Goal: Task Accomplishment & Management: Manage account settings

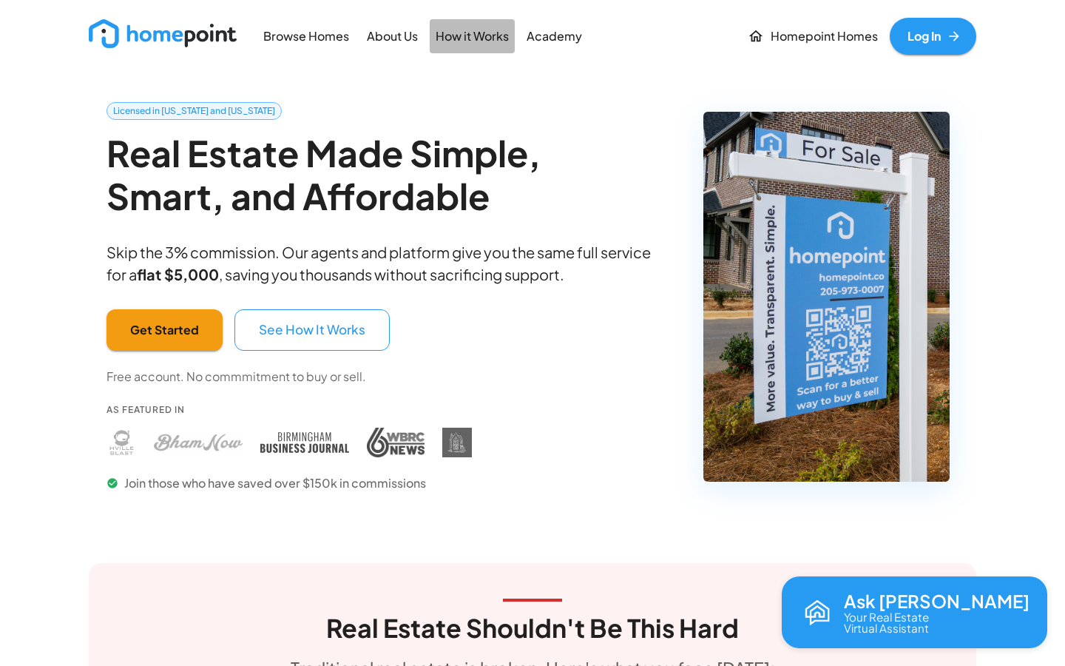
click at [449, 42] on p "How it Works" at bounding box center [472, 36] width 73 height 17
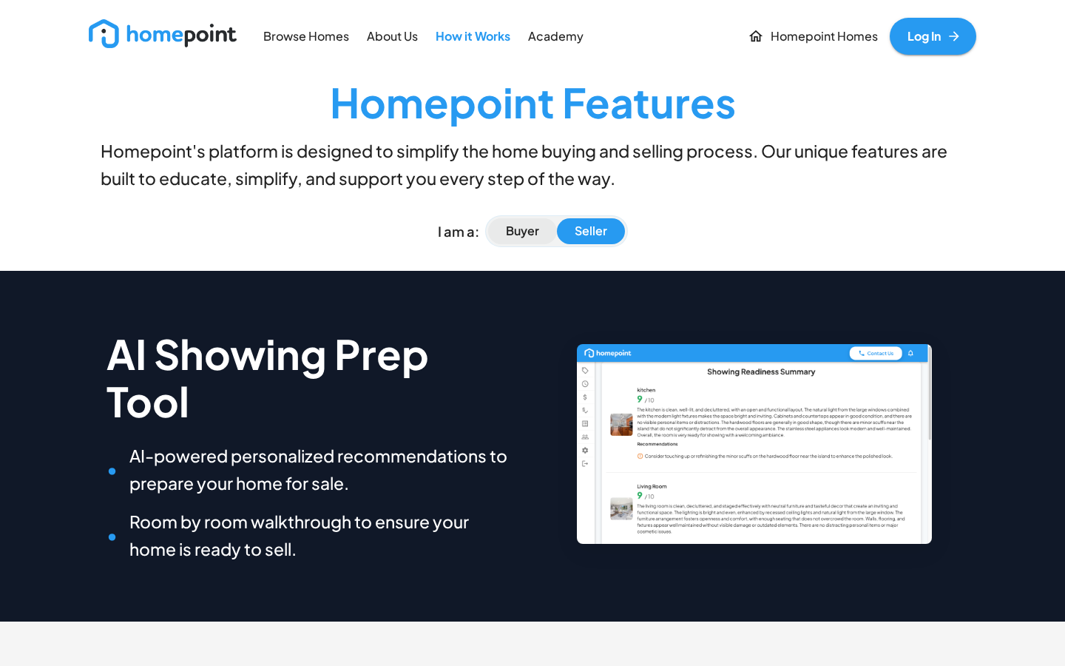
click at [511, 227] on p "Buyer" at bounding box center [522, 231] width 33 height 17
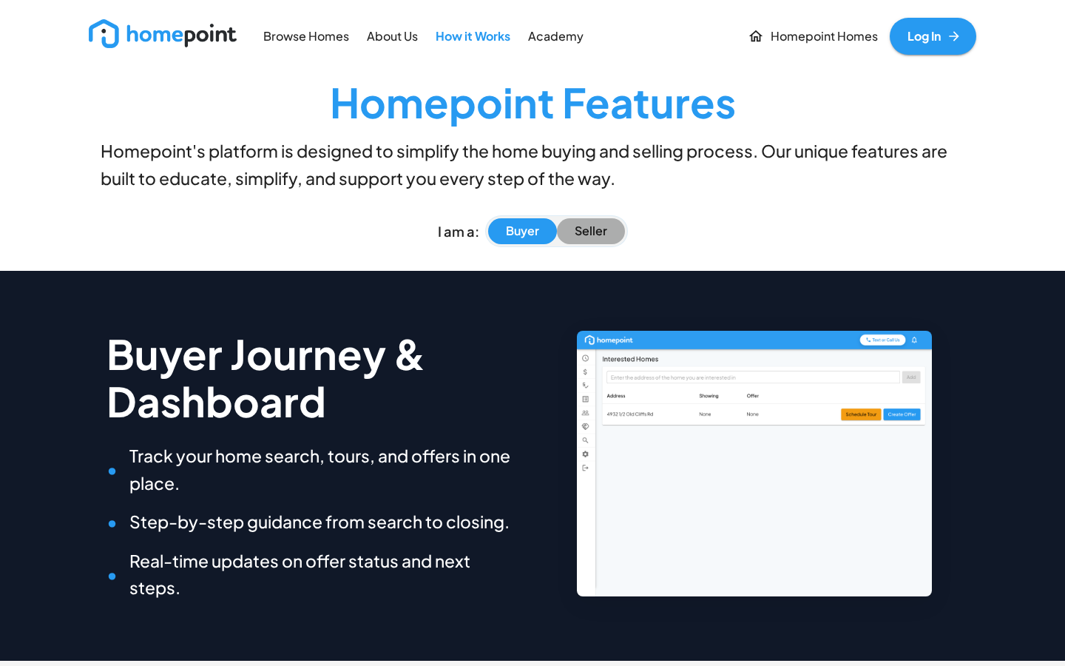
click at [575, 225] on p "Seller" at bounding box center [591, 231] width 33 height 17
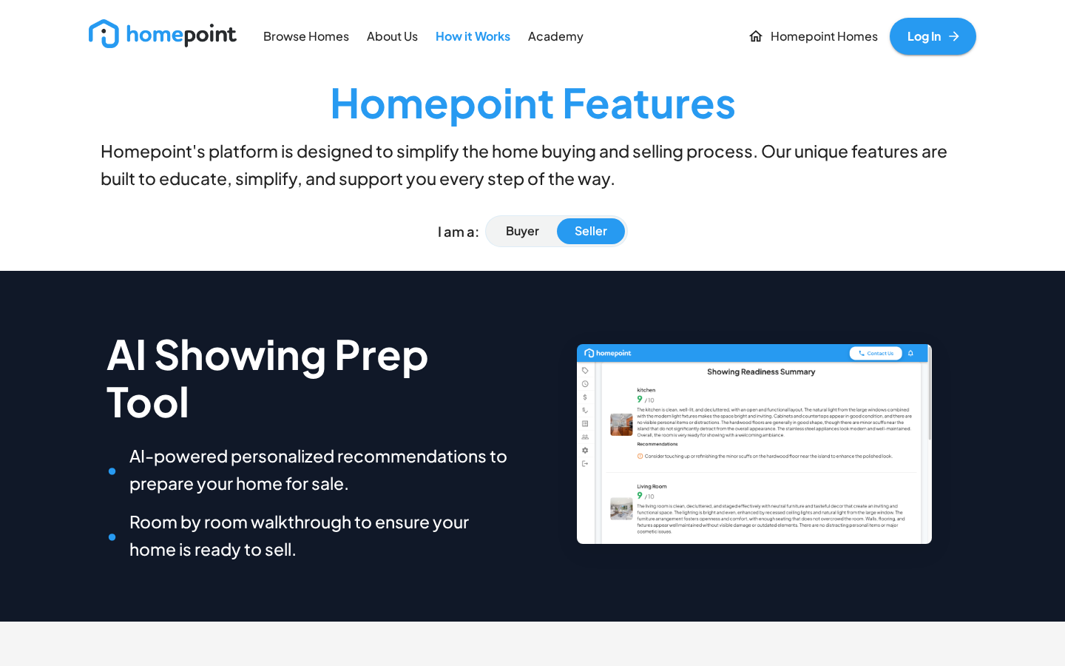
click at [807, 26] on link "Homepoint Homes" at bounding box center [813, 36] width 142 height 37
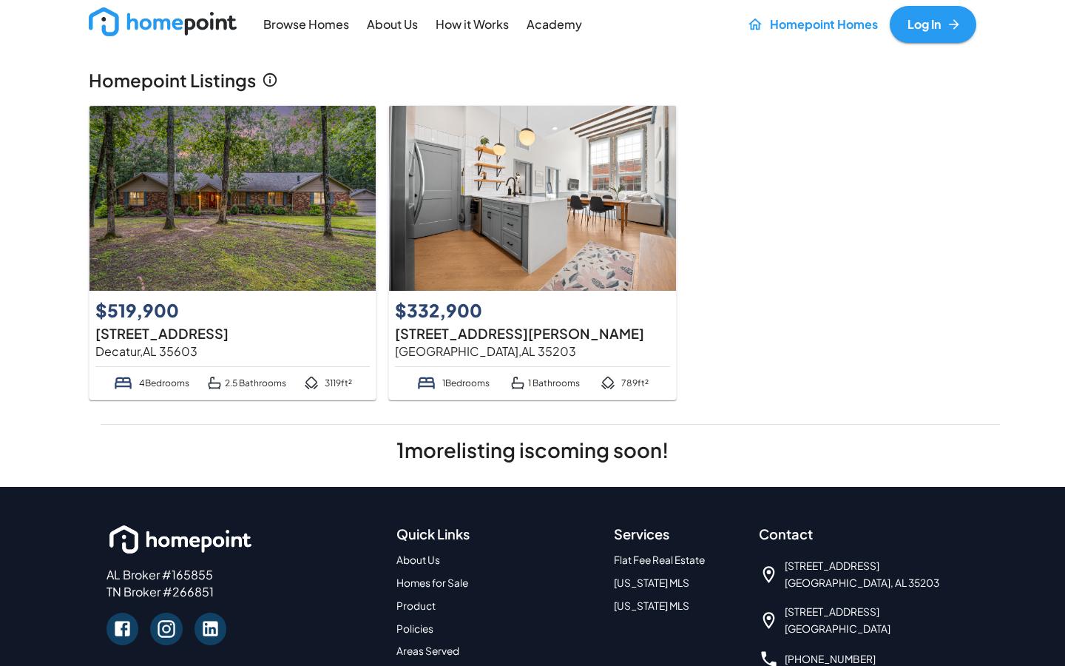
scroll to position [13, 0]
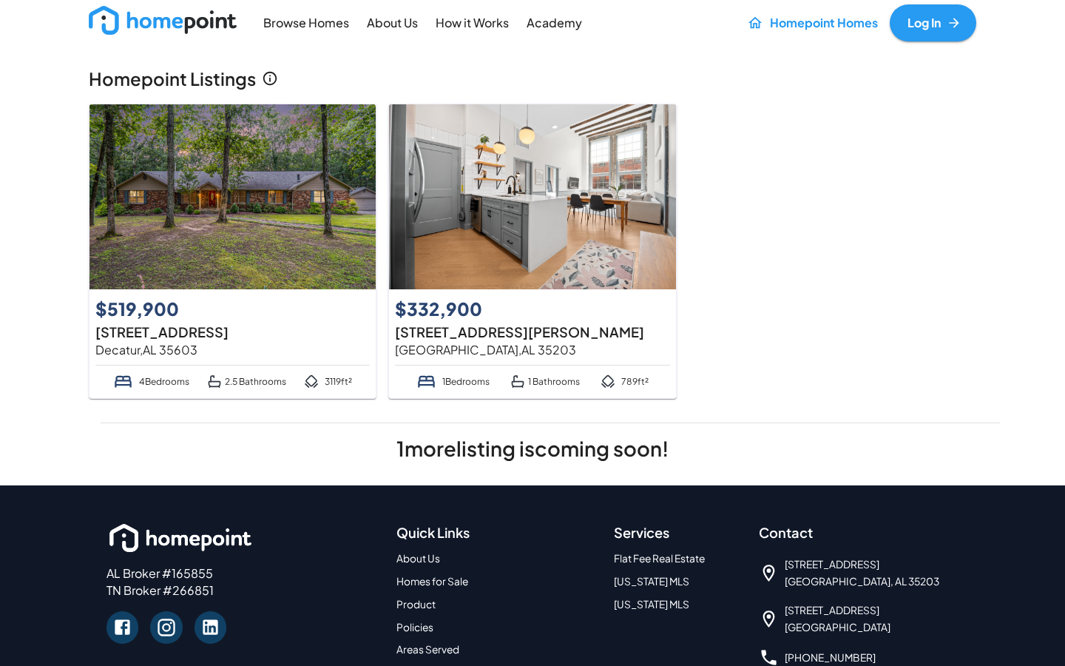
click at [304, 241] on img at bounding box center [232, 196] width 286 height 185
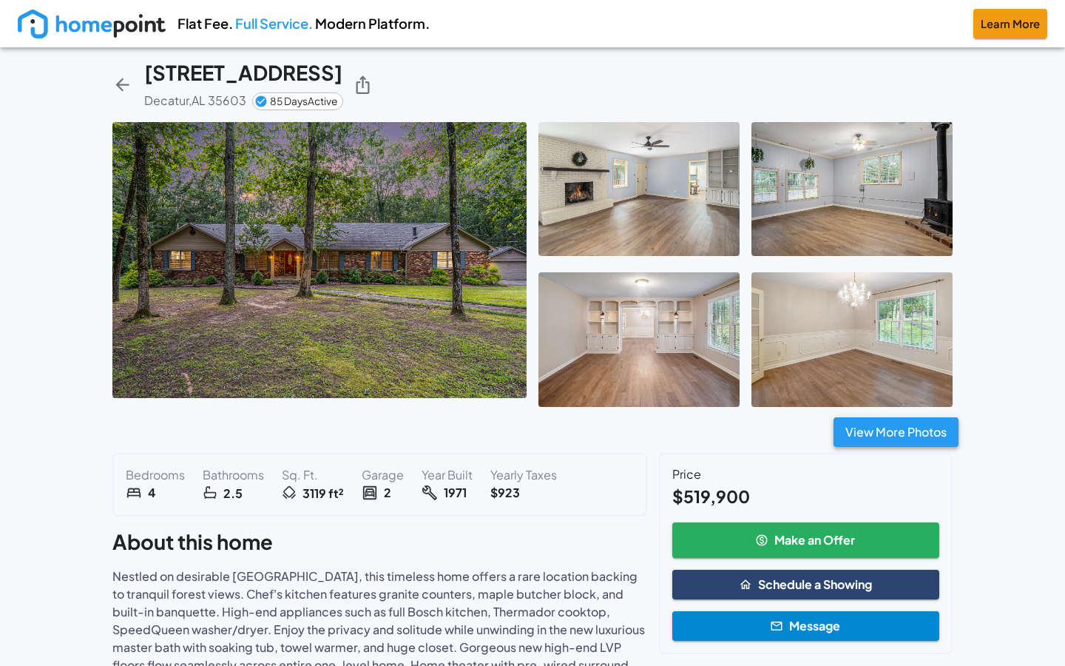
click at [925, 427] on button "View More Photos" at bounding box center [896, 432] width 125 height 30
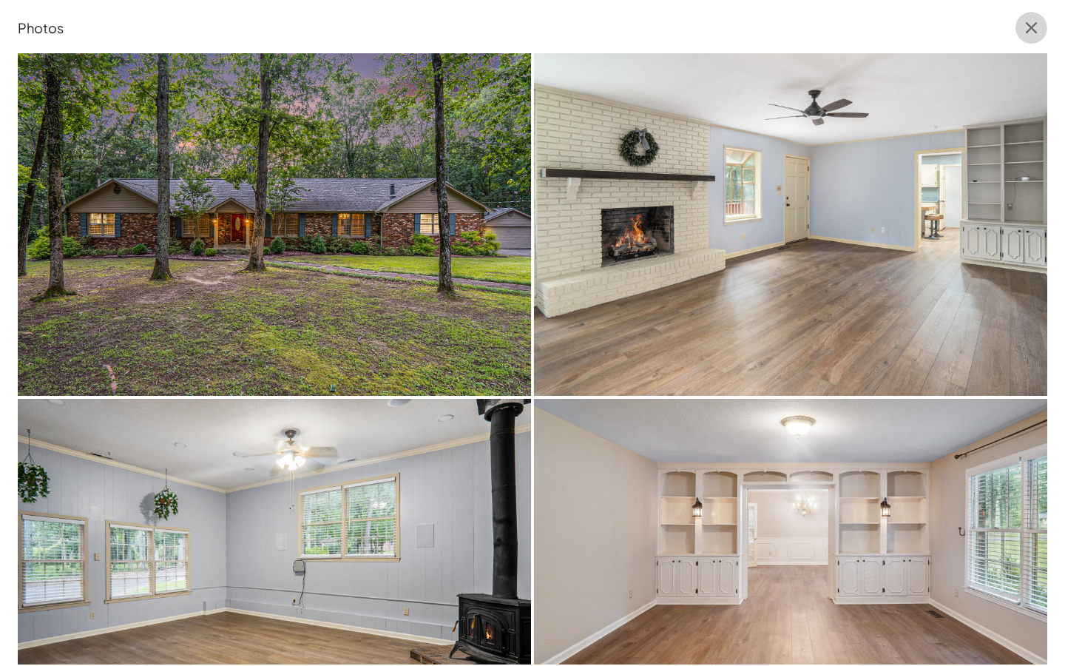
click at [1024, 36] on icon "button" at bounding box center [1031, 28] width 20 height 20
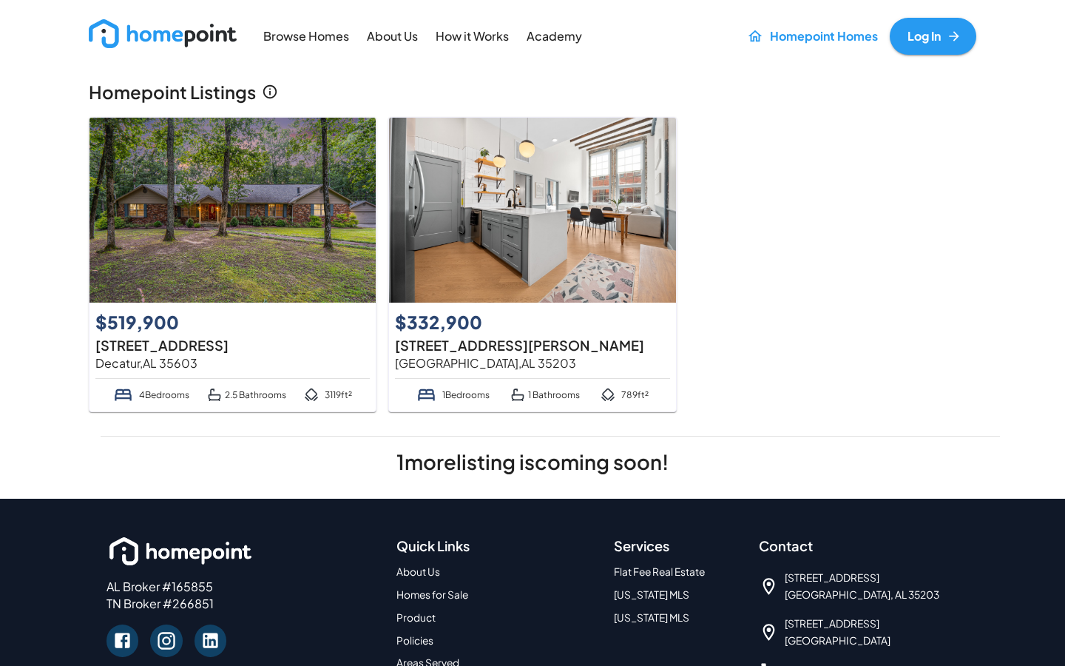
click at [941, 38] on link "Log In" at bounding box center [933, 36] width 87 height 37
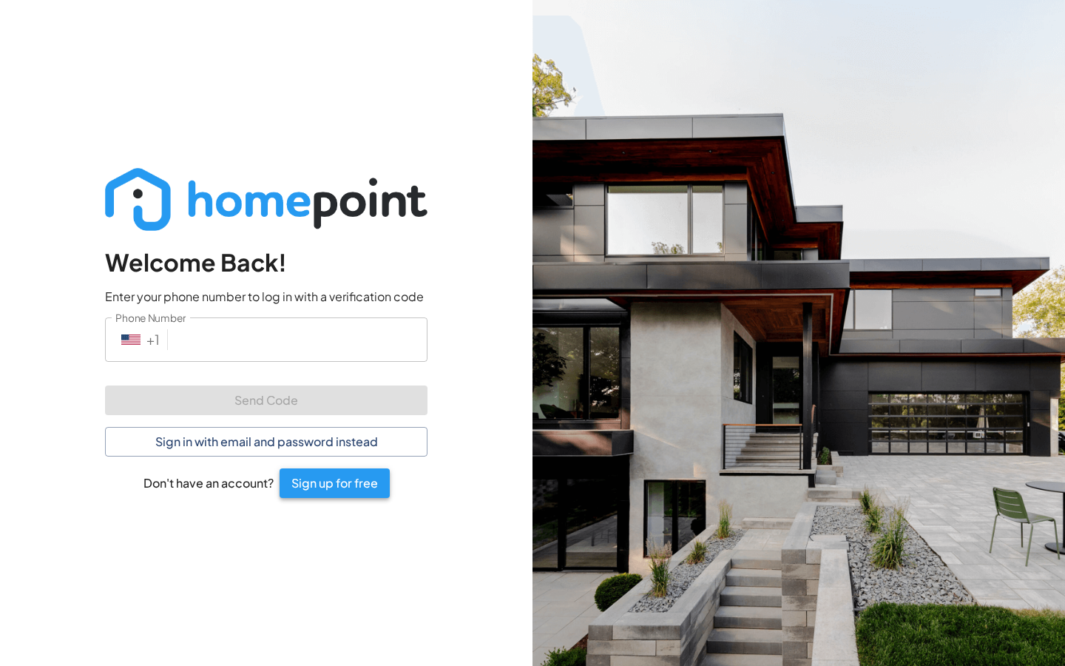
click at [328, 491] on button "Sign up for free" at bounding box center [335, 483] width 110 height 30
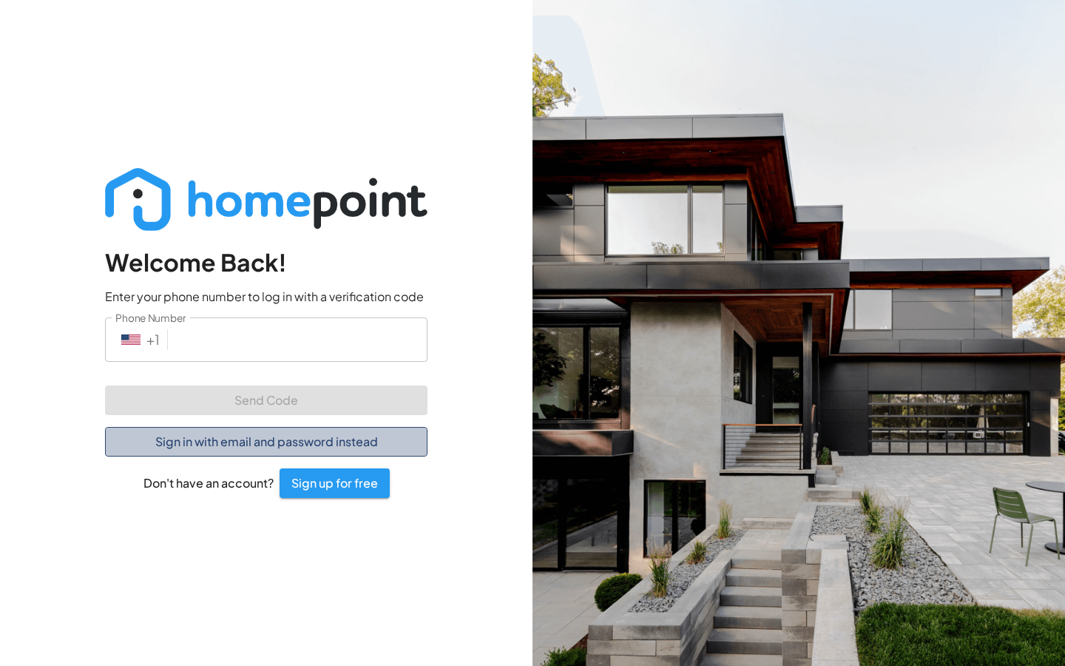
click at [239, 439] on button "Sign in with email and password instead" at bounding box center [266, 442] width 322 height 30
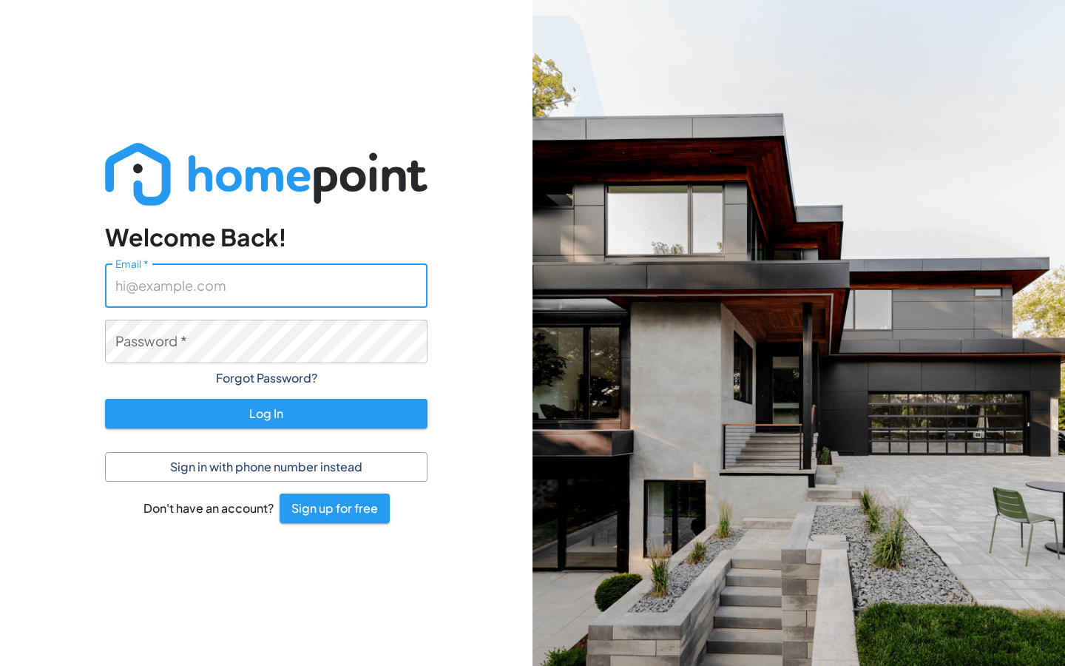
click at [220, 288] on input "Email   *" at bounding box center [266, 285] width 322 height 44
type input "[PERSON_NAME][EMAIL_ADDRESS][PERSON_NAME][DOMAIN_NAME]"
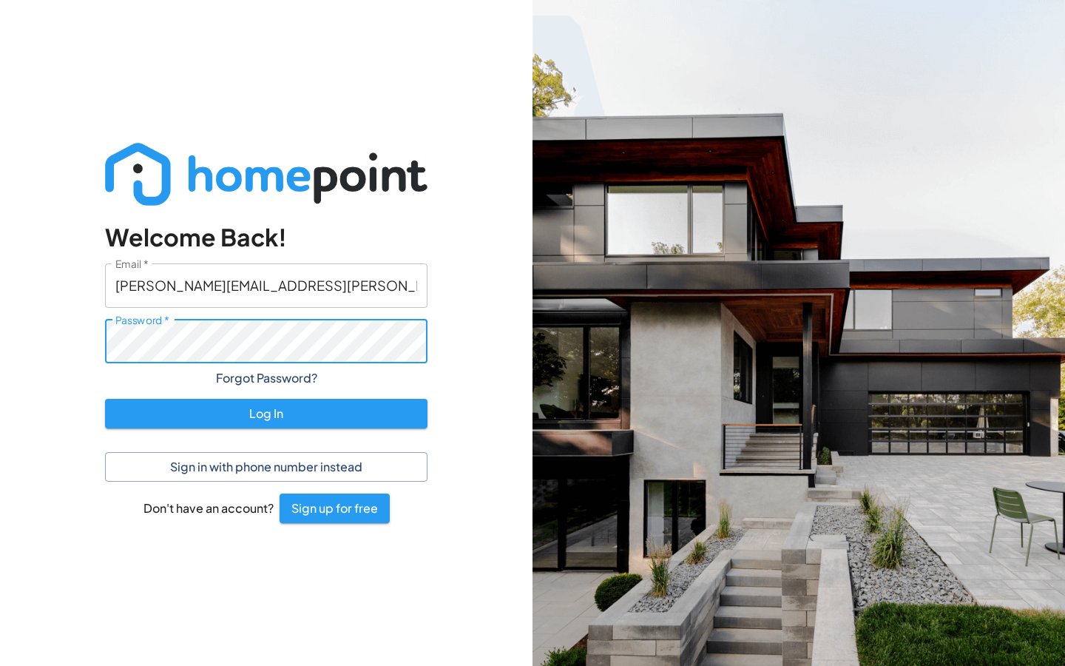
click at [266, 413] on button "Log In" at bounding box center [266, 414] width 322 height 30
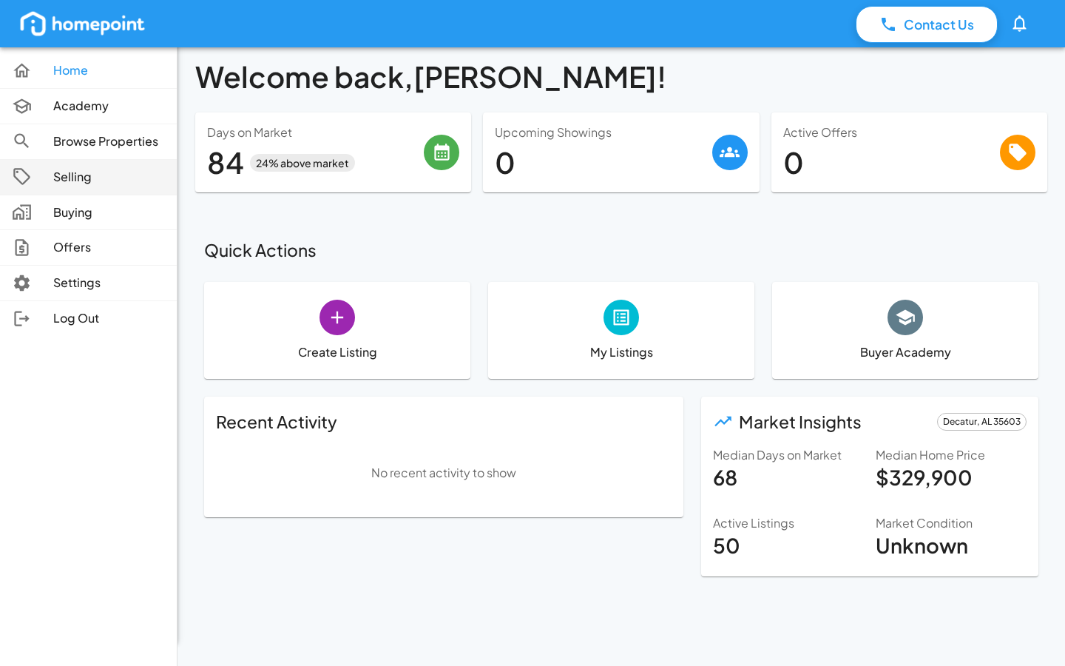
click at [63, 170] on p "Selling" at bounding box center [109, 177] width 112 height 17
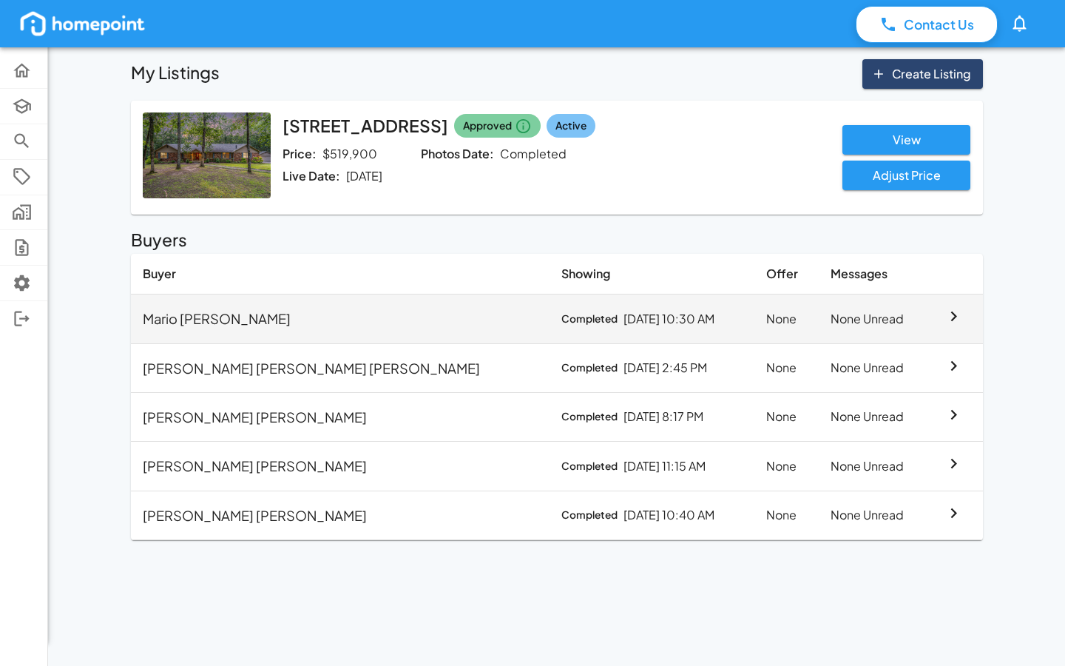
click at [819, 311] on td "None Unread" at bounding box center [875, 318] width 112 height 49
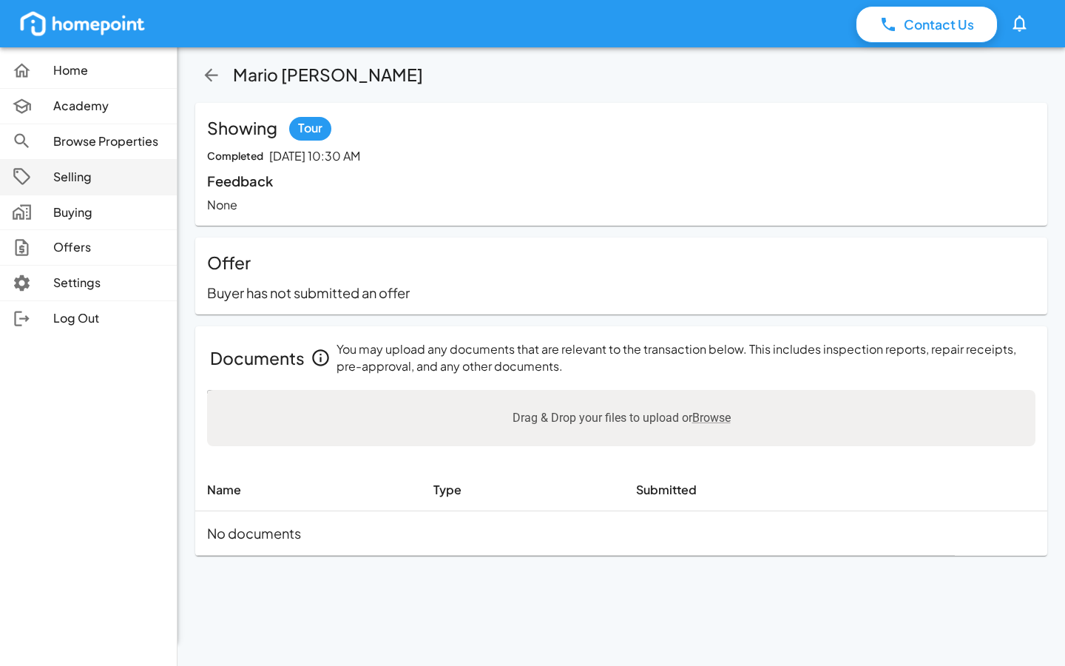
click at [59, 180] on p "Selling" at bounding box center [109, 177] width 112 height 17
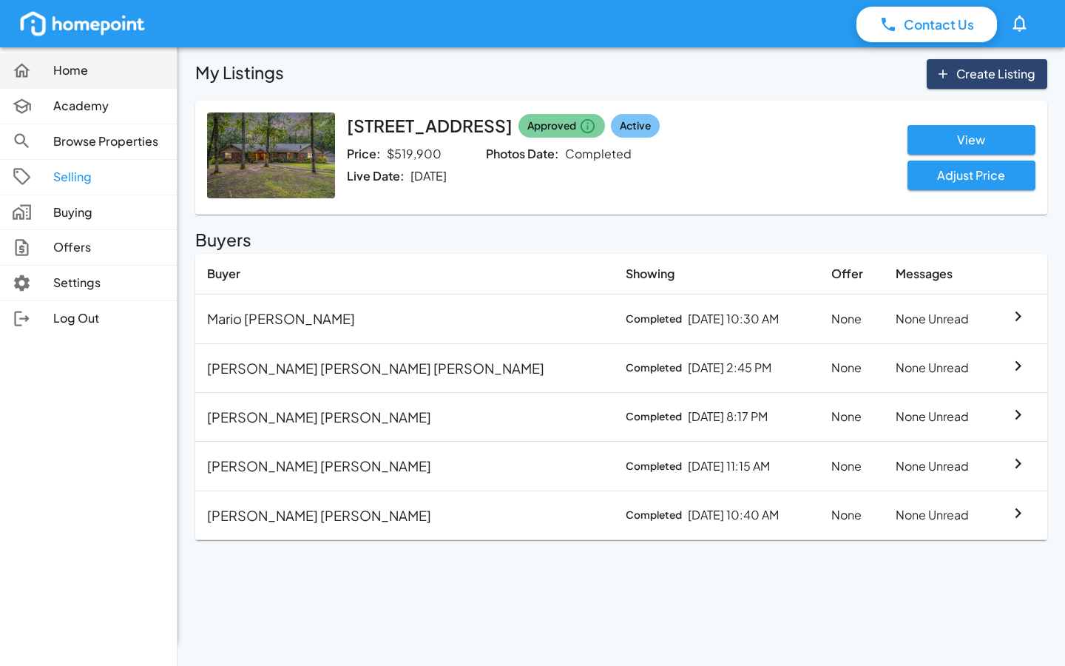
click at [26, 67] on icon at bounding box center [21, 70] width 17 height 14
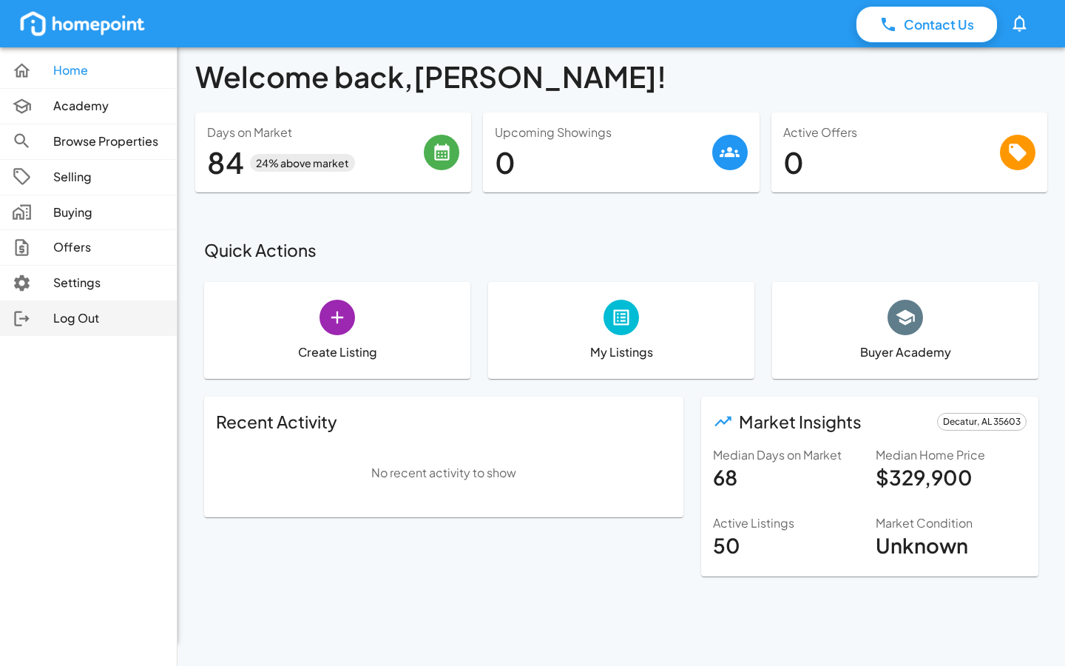
click at [27, 315] on icon at bounding box center [22, 319] width 16 height 16
